Goal: Navigation & Orientation: Find specific page/section

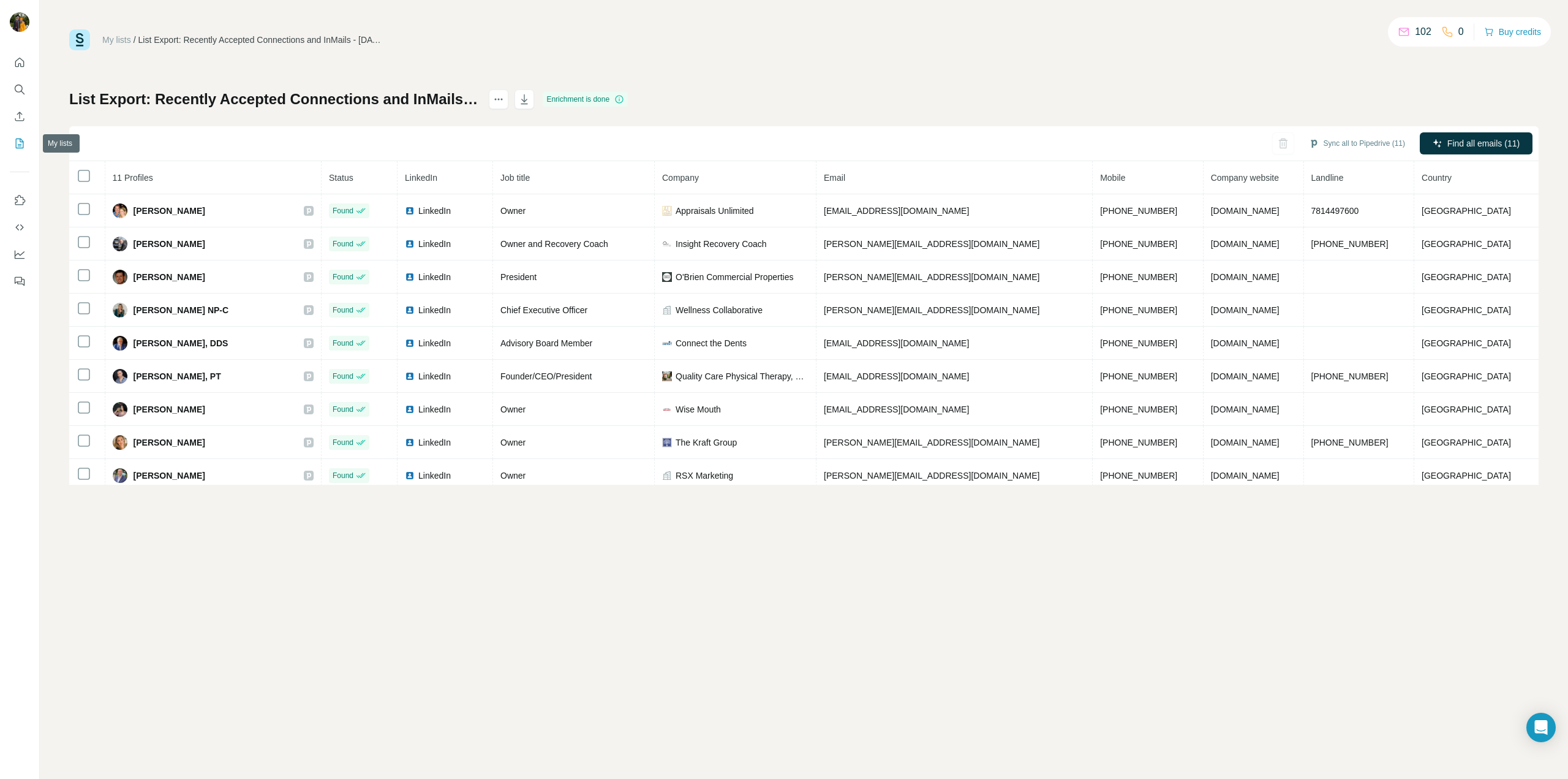
click at [19, 147] on icon "My lists" at bounding box center [20, 143] width 12 height 12
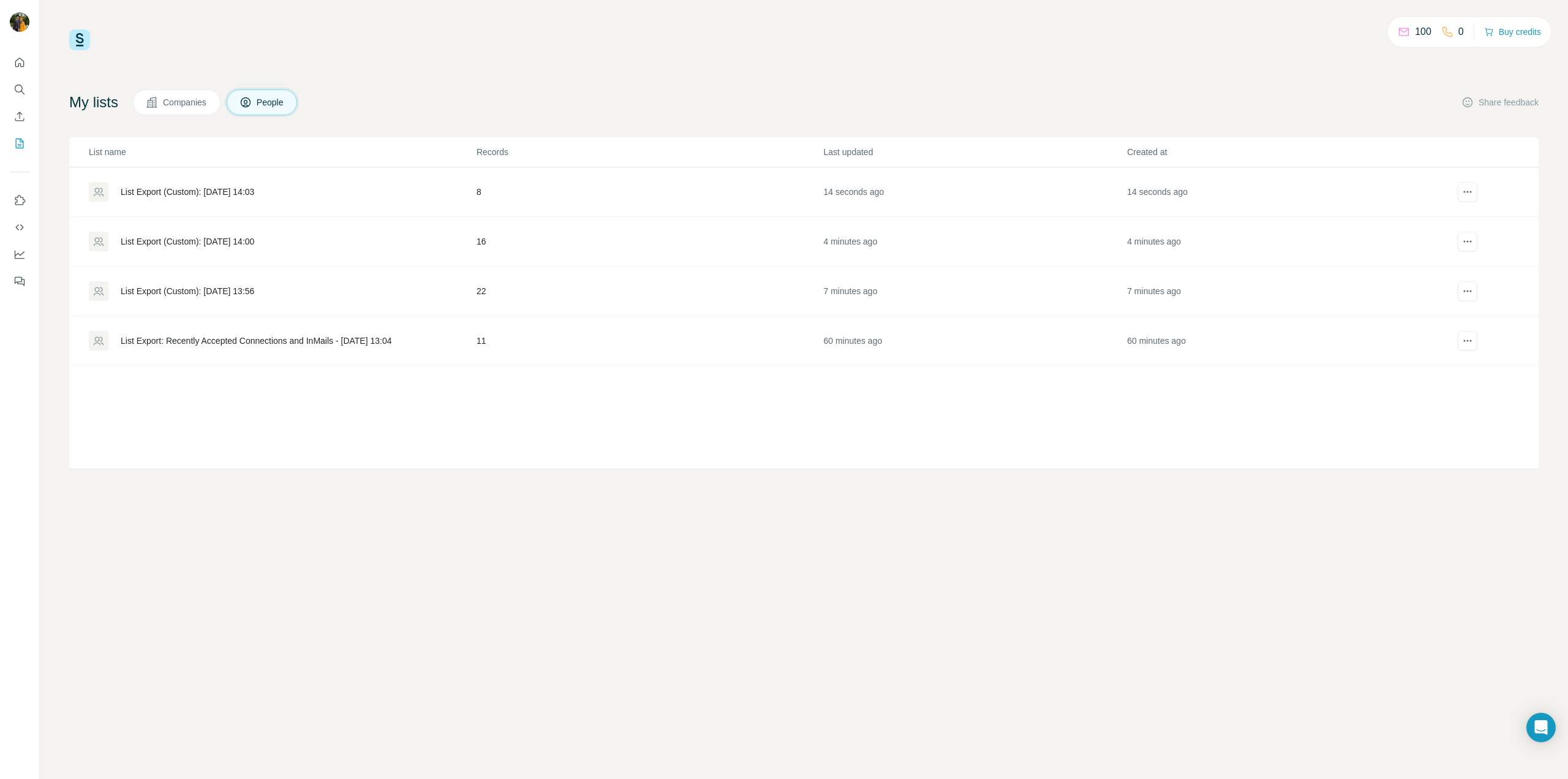
click at [301, 292] on div "List Export (Custom): 21/08/2025 13:56" at bounding box center [282, 291] width 386 height 20
